Goal: Task Accomplishment & Management: Manage account settings

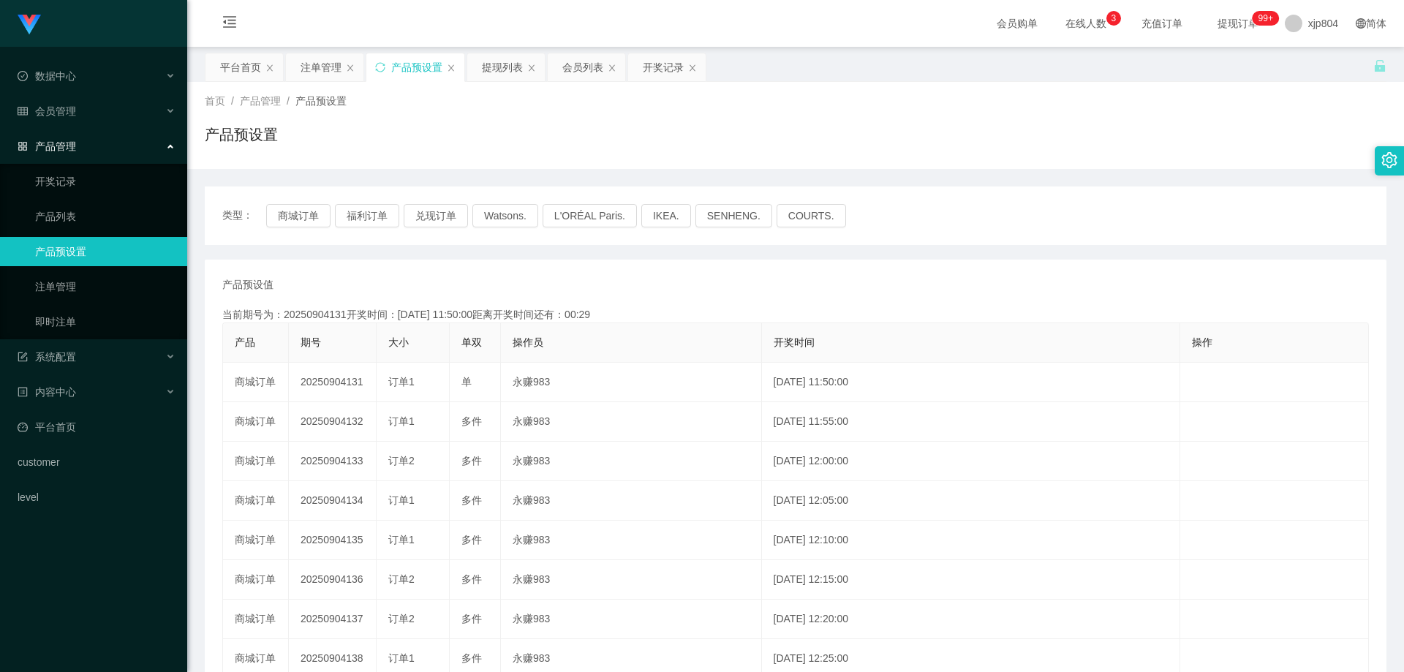
click at [286, 222] on button "商城订单" at bounding box center [298, 215] width 64 height 23
drag, startPoint x: 0, startPoint y: 0, endPoint x: 286, endPoint y: 222, distance: 361.7
click at [286, 222] on button "商城订单" at bounding box center [298, 215] width 64 height 23
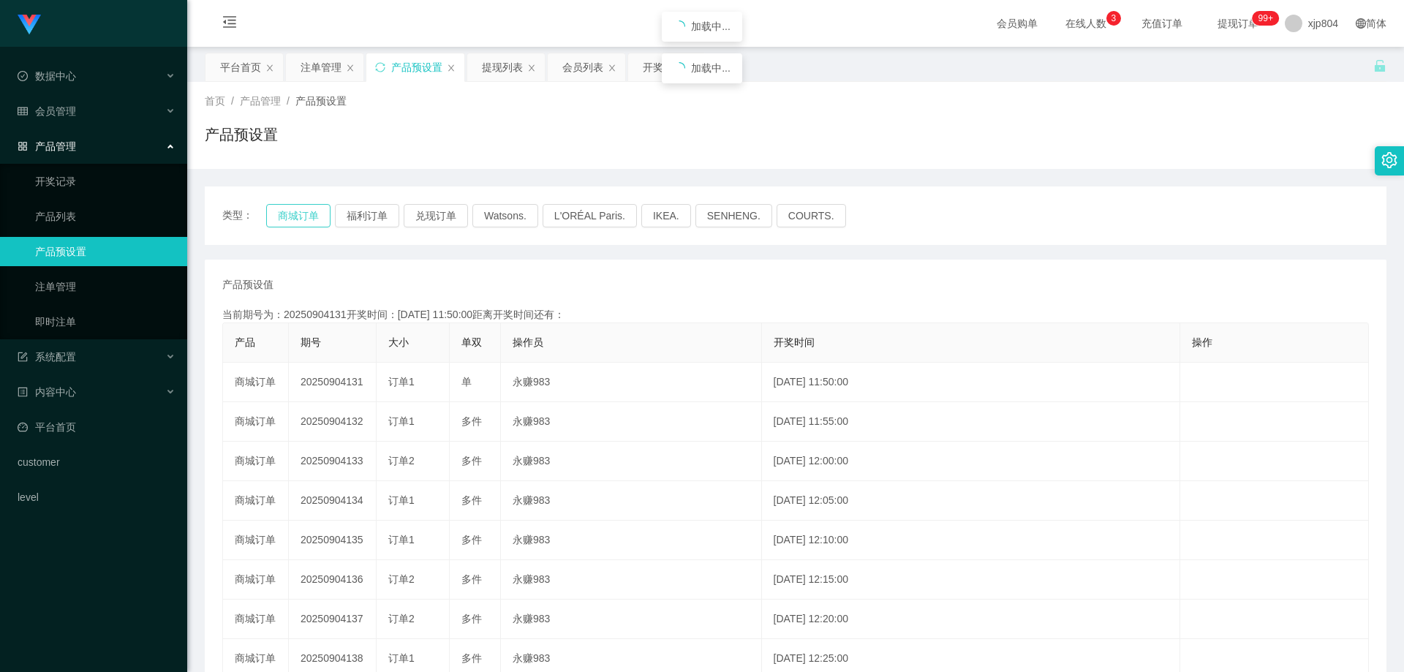
click at [286, 222] on button "商城订单" at bounding box center [298, 215] width 64 height 23
click at [46, 290] on link "注单管理" at bounding box center [105, 286] width 140 height 29
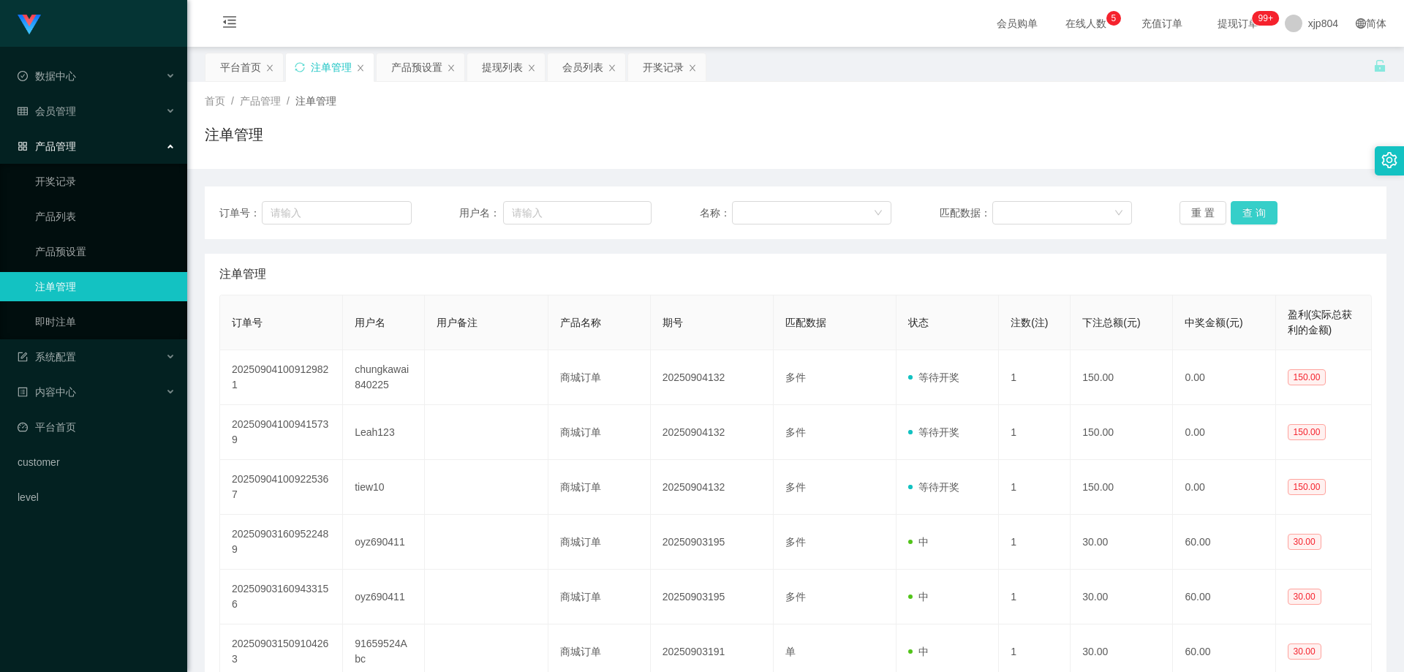
click at [1250, 211] on button "查 询" at bounding box center [1253, 212] width 47 height 23
click at [1250, 211] on div "重 置 查 询" at bounding box center [1275, 212] width 192 height 23
click at [1250, 211] on button "查 询" at bounding box center [1253, 212] width 47 height 23
click at [1250, 211] on div "重 置 查 询" at bounding box center [1275, 212] width 192 height 23
click at [1250, 211] on button "查 询" at bounding box center [1253, 212] width 47 height 23
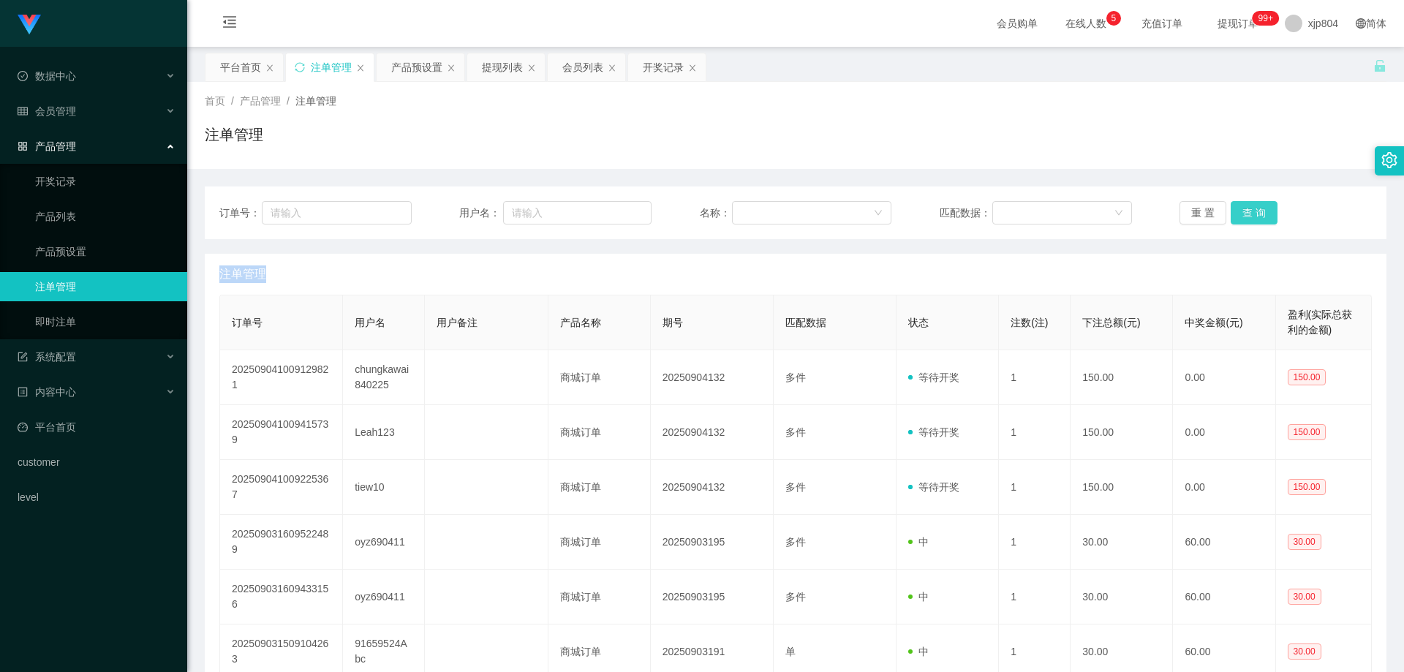
click at [1250, 211] on div "重 置 查 询" at bounding box center [1275, 212] width 192 height 23
click at [1250, 211] on button "查 询" at bounding box center [1253, 212] width 47 height 23
click at [1250, 211] on div "重 置 查 询" at bounding box center [1275, 212] width 192 height 23
click at [1250, 211] on button "查 询" at bounding box center [1253, 212] width 47 height 23
click at [1250, 211] on div "重 置 查 询" at bounding box center [1275, 212] width 192 height 23
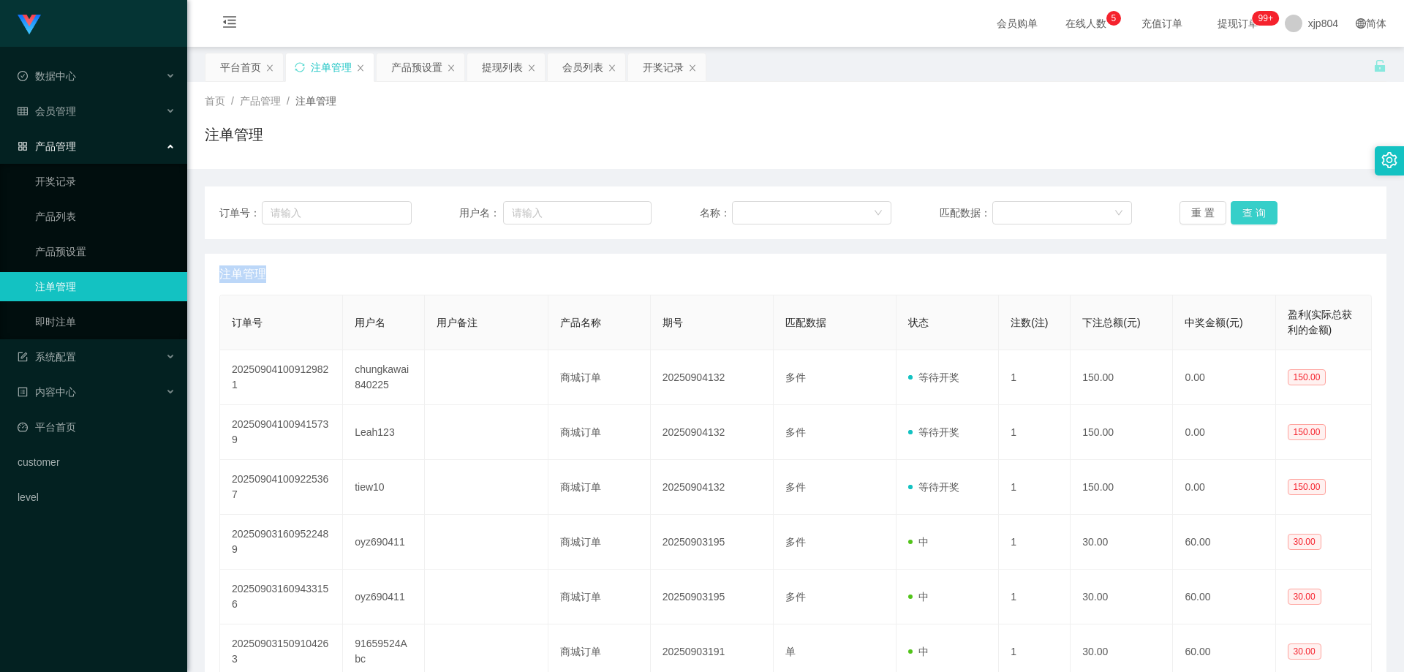
click at [1250, 211] on button "查 询" at bounding box center [1253, 212] width 47 height 23
click at [1250, 211] on div "重 置 查 询" at bounding box center [1275, 212] width 192 height 23
click at [1236, 213] on button "查 询" at bounding box center [1253, 212] width 47 height 23
click at [1236, 213] on div "重 置 查 询" at bounding box center [1275, 212] width 192 height 23
click at [1236, 213] on button "查 询" at bounding box center [1261, 212] width 63 height 23
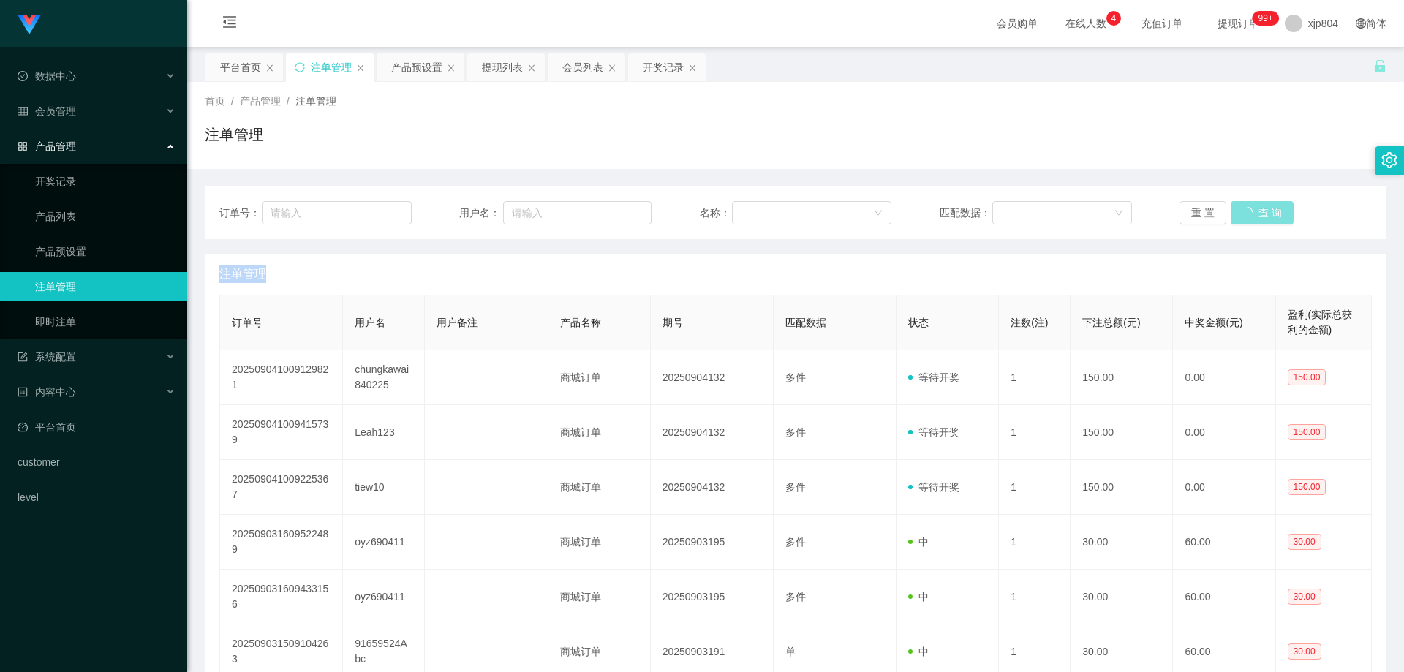
click at [1236, 213] on div "重 置 查 询" at bounding box center [1275, 212] width 192 height 23
click at [1249, 213] on button "查 询" at bounding box center [1253, 212] width 47 height 23
click at [1249, 213] on div "重 置 查 询" at bounding box center [1275, 212] width 192 height 23
click at [1249, 213] on button "查 询" at bounding box center [1253, 212] width 47 height 23
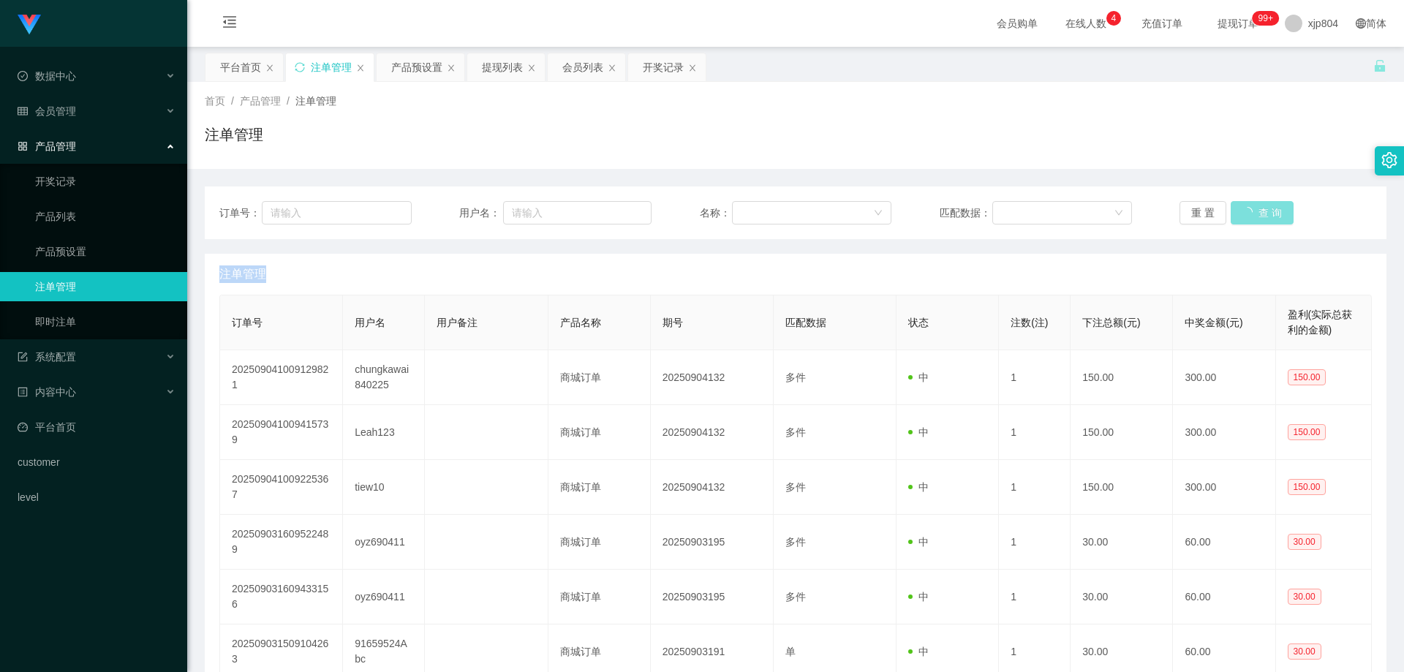
click at [1249, 213] on div "重 置 查 询" at bounding box center [1275, 212] width 192 height 23
click at [76, 122] on div "会员管理" at bounding box center [93, 111] width 187 height 29
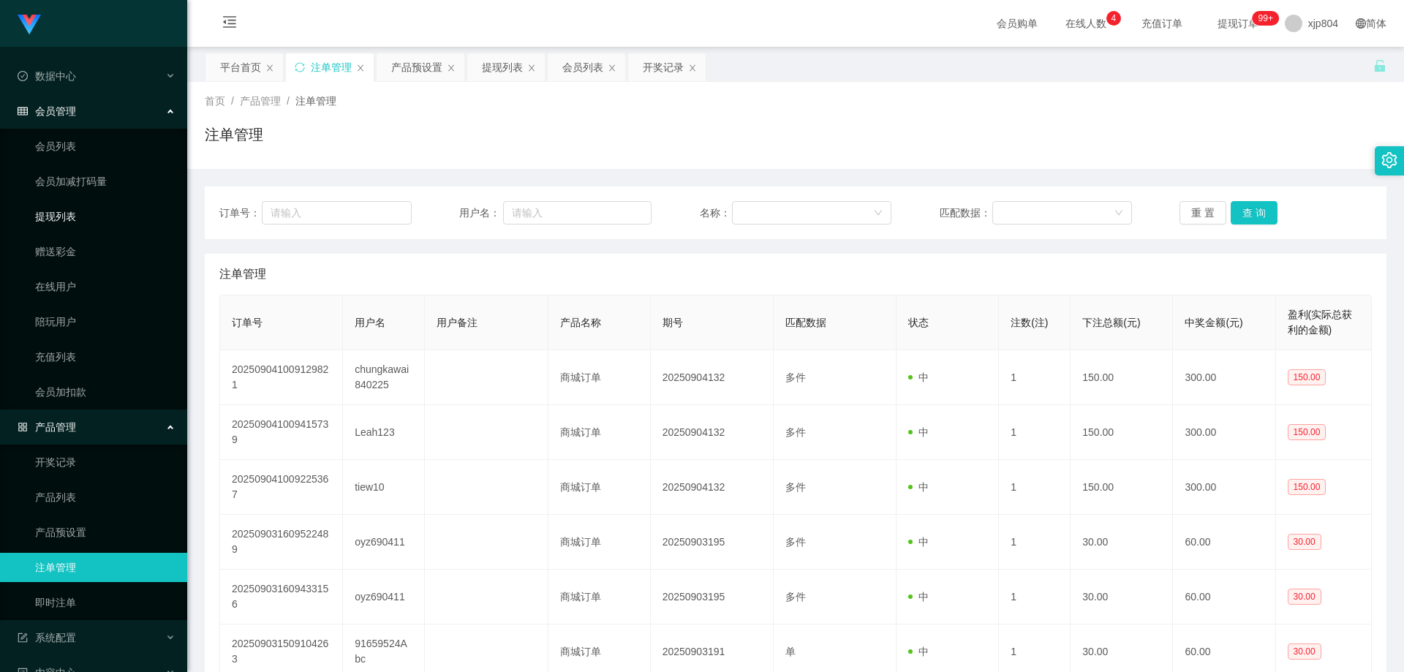
click at [76, 221] on link "提现列表" at bounding box center [105, 216] width 140 height 29
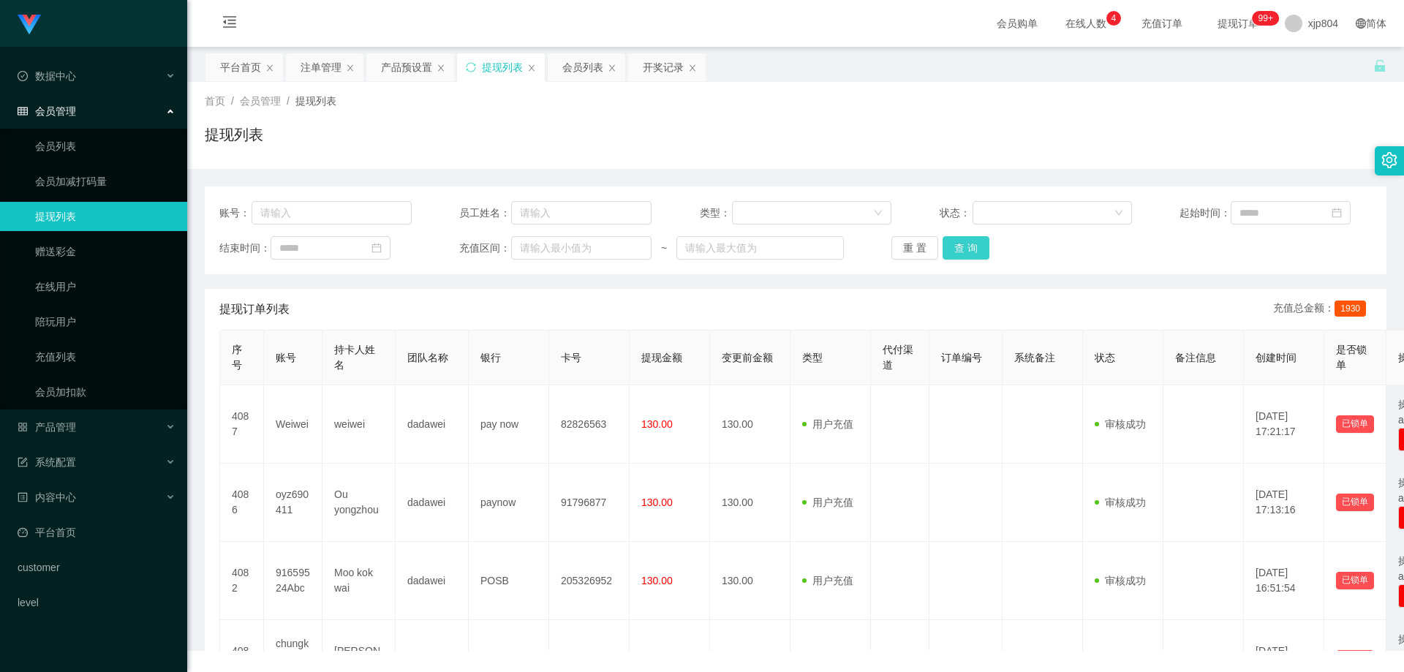
click at [949, 246] on button "查 询" at bounding box center [965, 247] width 47 height 23
click at [949, 246] on div "重 置 查 询" at bounding box center [987, 247] width 192 height 23
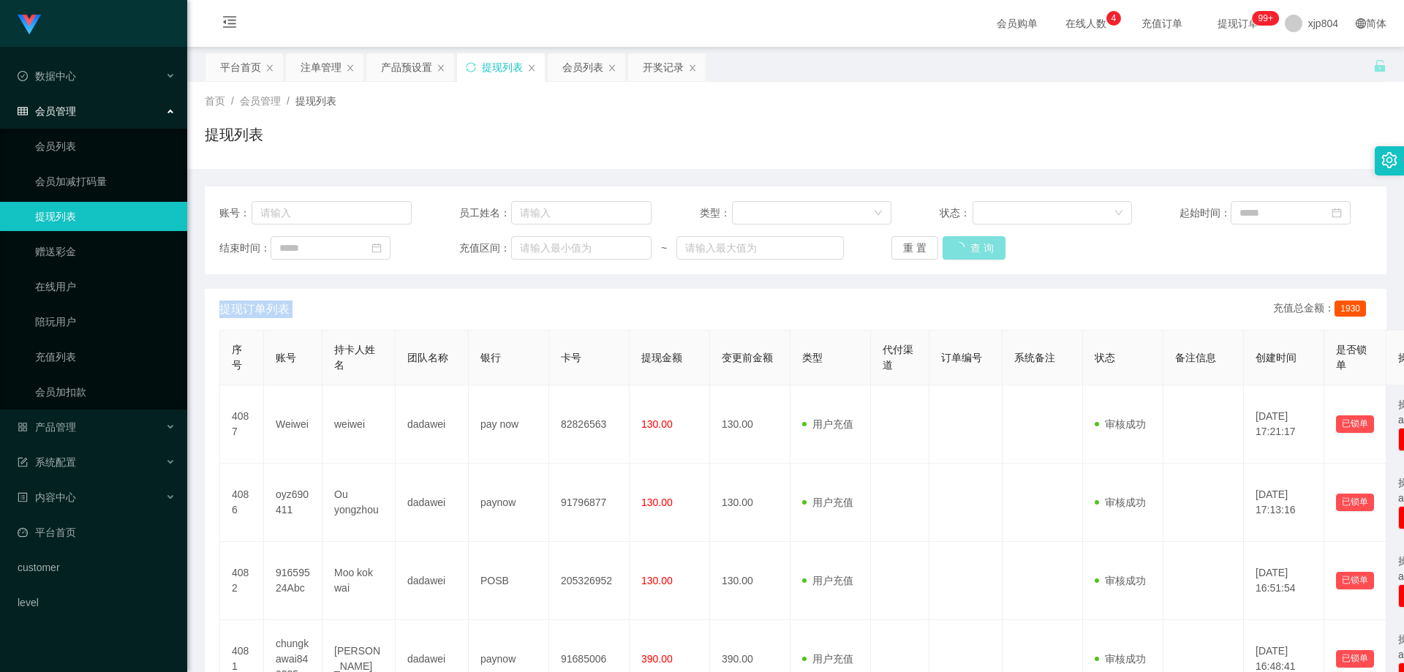
click at [949, 246] on div "重 置 查 询" at bounding box center [987, 247] width 192 height 23
click at [979, 246] on button "查 询" at bounding box center [965, 247] width 47 height 23
click at [979, 246] on div "重 置 查 询" at bounding box center [987, 247] width 192 height 23
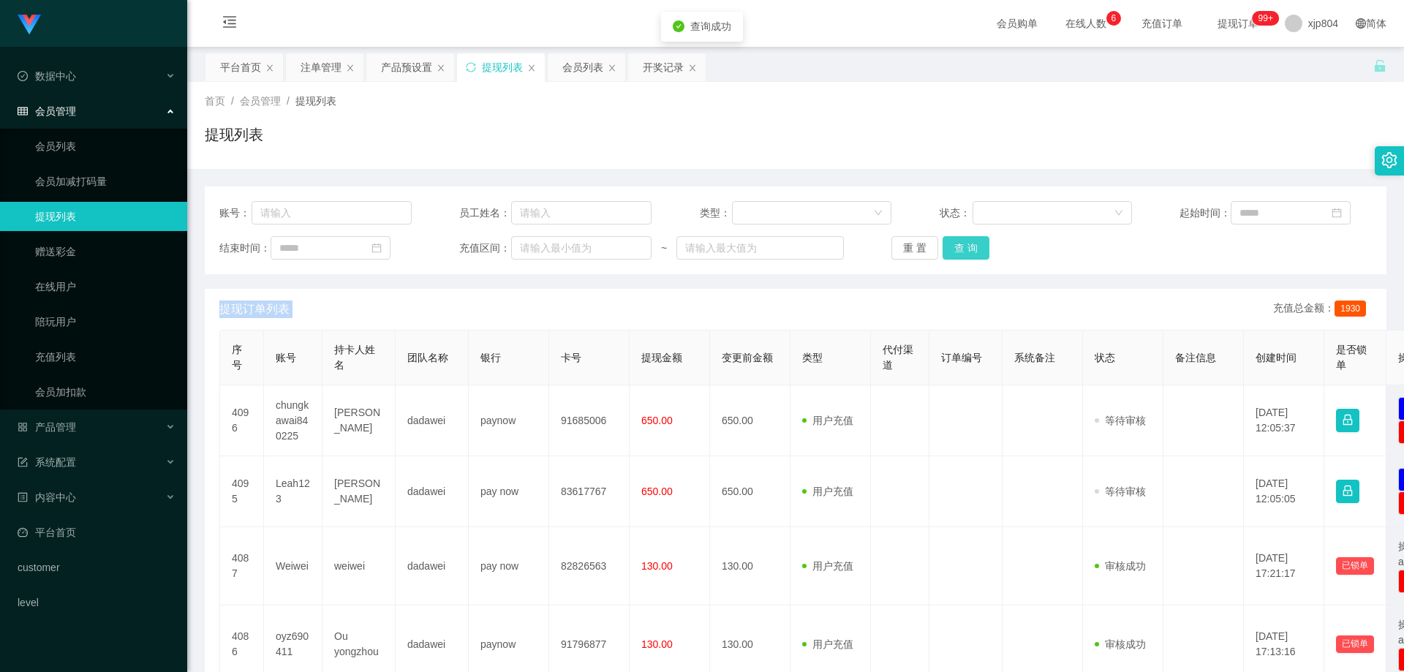
click at [979, 246] on button "查 询" at bounding box center [965, 247] width 47 height 23
click at [979, 246] on div "重 置 查 询" at bounding box center [987, 247] width 192 height 23
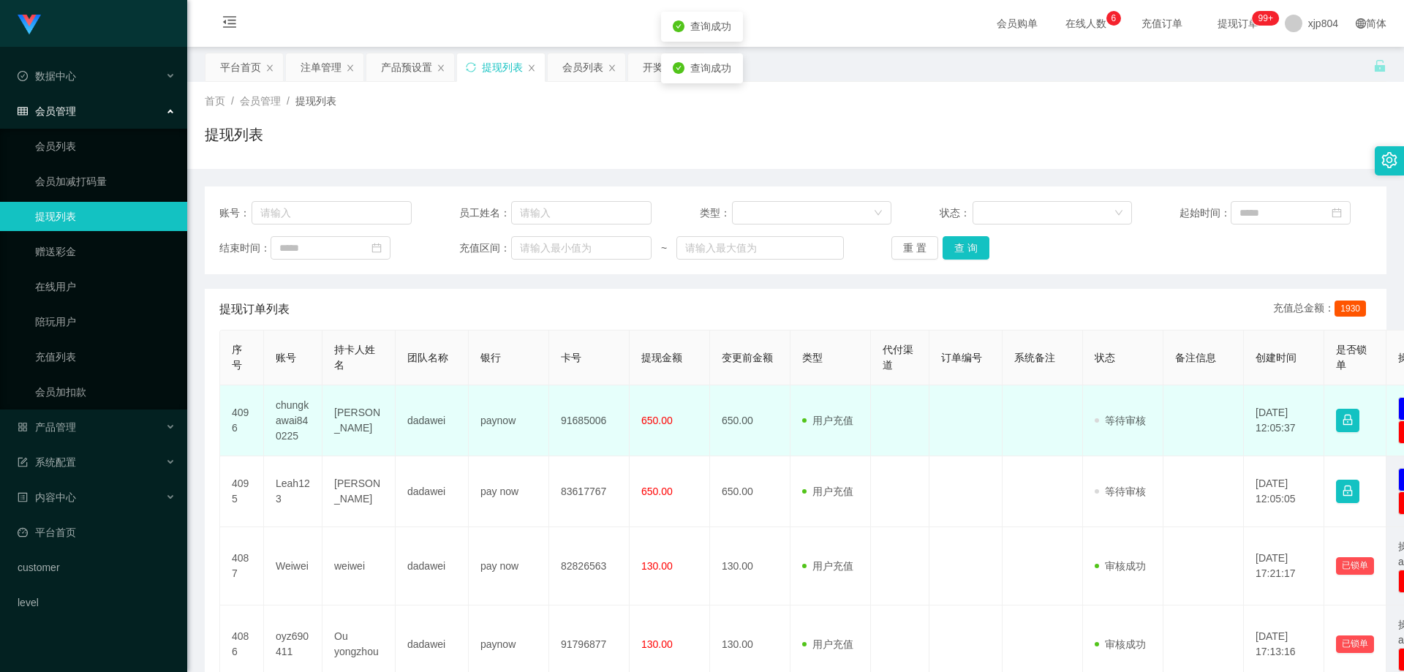
click at [297, 418] on td "chungkawai840225" at bounding box center [293, 420] width 58 height 71
copy td "chungkawai840225"
